Goal: Information Seeking & Learning: Learn about a topic

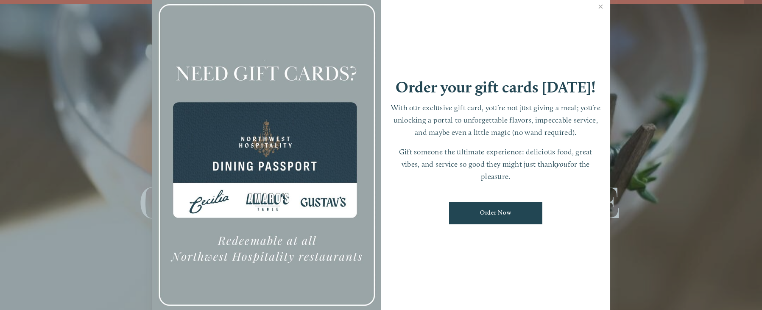
scroll to position [18, 0]
drag, startPoint x: 598, startPoint y: 7, endPoint x: 601, endPoint y: 81, distance: 73.8
click at [598, 7] on link "Close" at bounding box center [600, 8] width 17 height 24
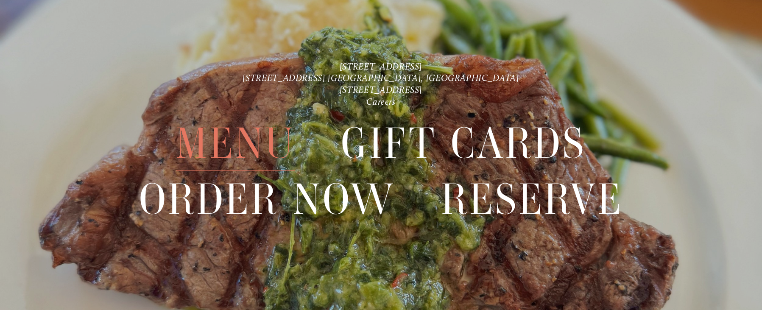
click at [237, 140] on span "Menu" at bounding box center [235, 143] width 119 height 55
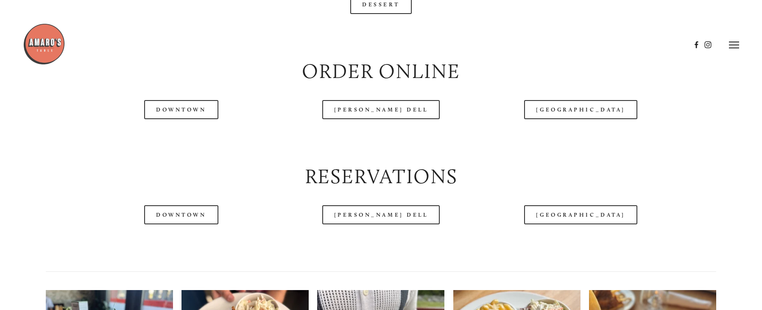
scroll to position [974, 0]
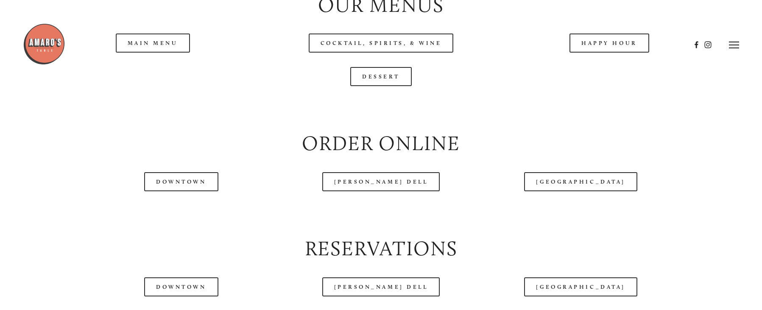
click at [149, 67] on header "Menu Order Now Visit Gallery 0" at bounding box center [381, 44] width 716 height 89
click at [148, 73] on header "Menu Order Now Visit Gallery 0" at bounding box center [381, 44] width 716 height 89
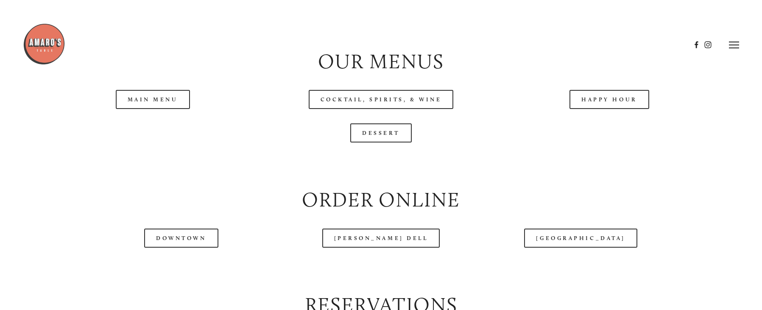
scroll to position [915, 0]
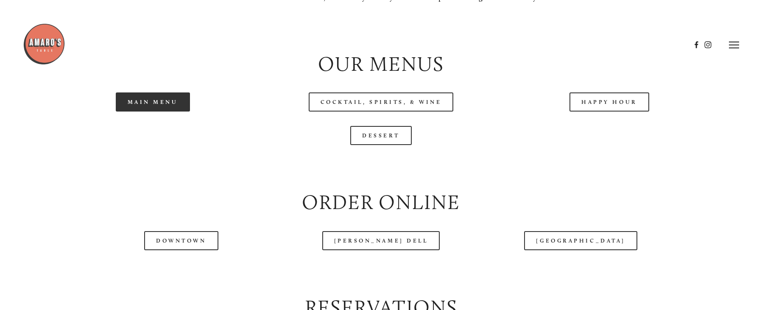
click at [157, 111] on link "Main Menu" at bounding box center [153, 101] width 74 height 19
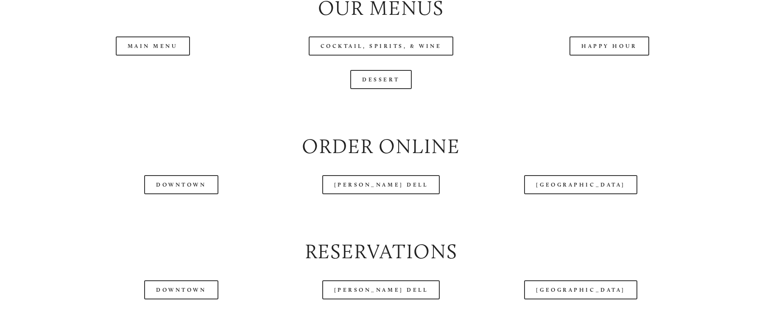
scroll to position [980, 0]
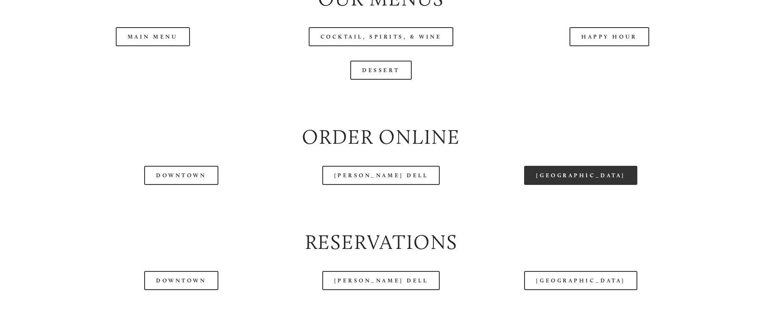
click at [580, 185] on link "[GEOGRAPHIC_DATA]" at bounding box center [580, 175] width 113 height 19
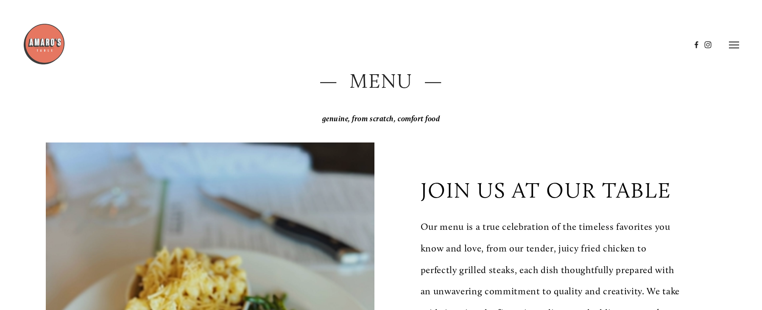
scroll to position [0, 0]
